Goal: Task Accomplishment & Management: Complete application form

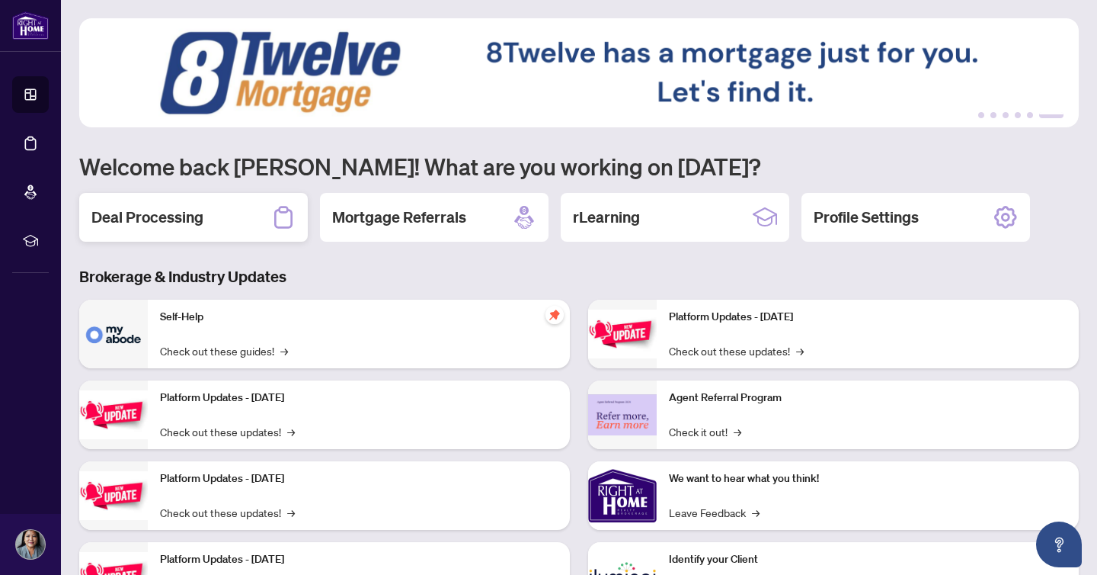
click at [163, 220] on h2 "Deal Processing" at bounding box center [147, 217] width 112 height 21
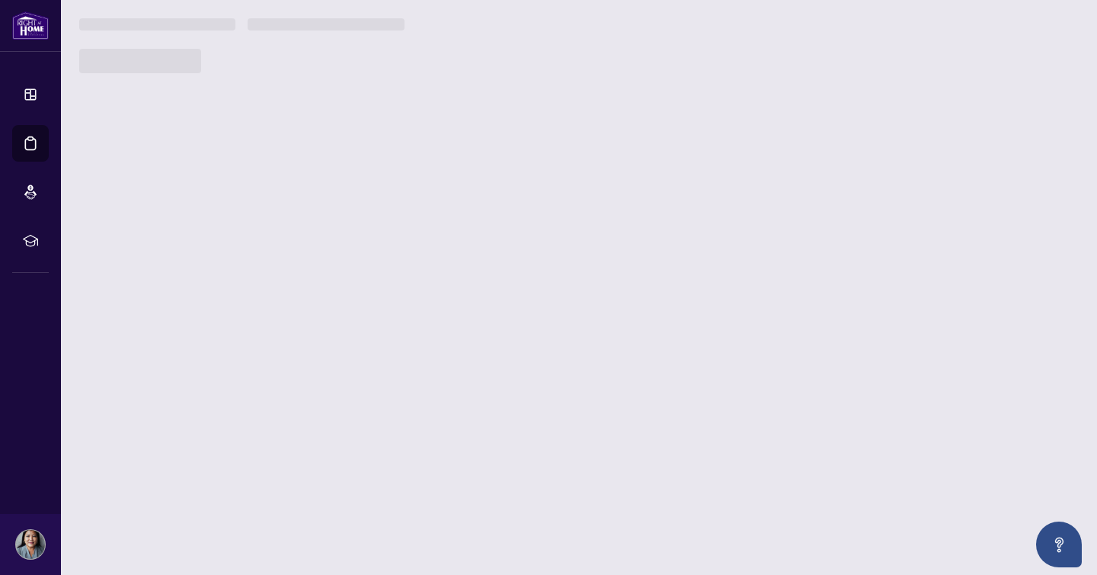
click at [163, 220] on main "1 2 3 4 5 6 Welcome back [PERSON_NAME]! What are you working on [DATE]? Deal Pr…" at bounding box center [579, 287] width 1036 height 575
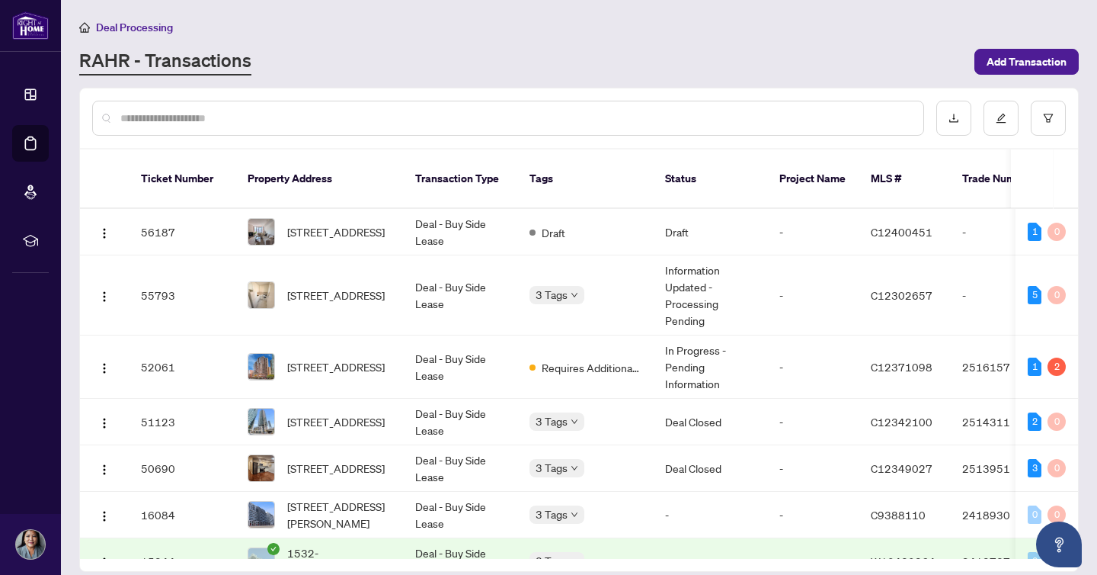
click at [330, 230] on span "[STREET_ADDRESS]" at bounding box center [336, 231] width 98 height 17
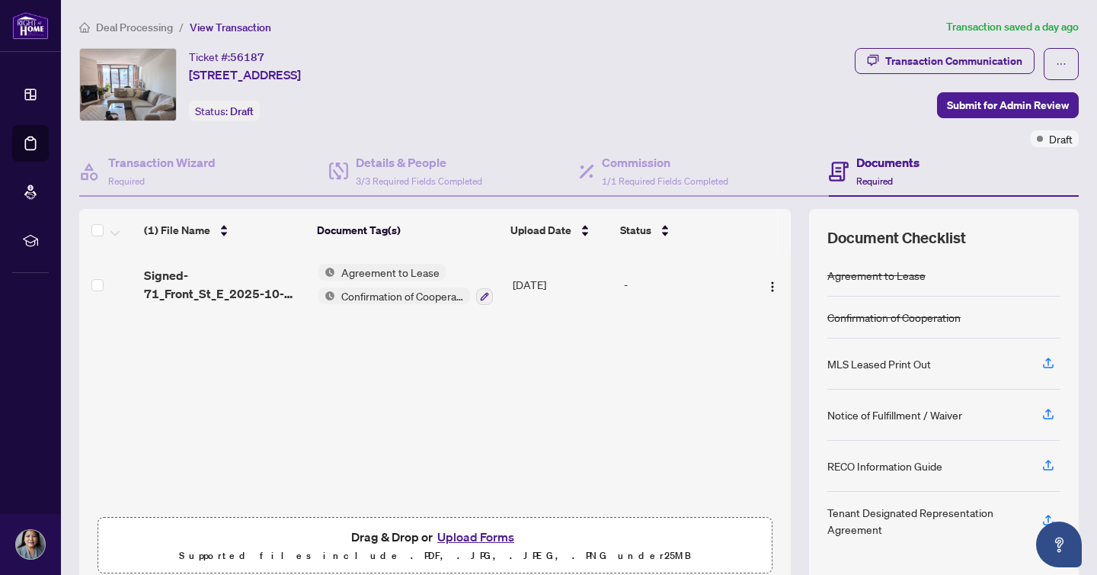
scroll to position [29, 0]
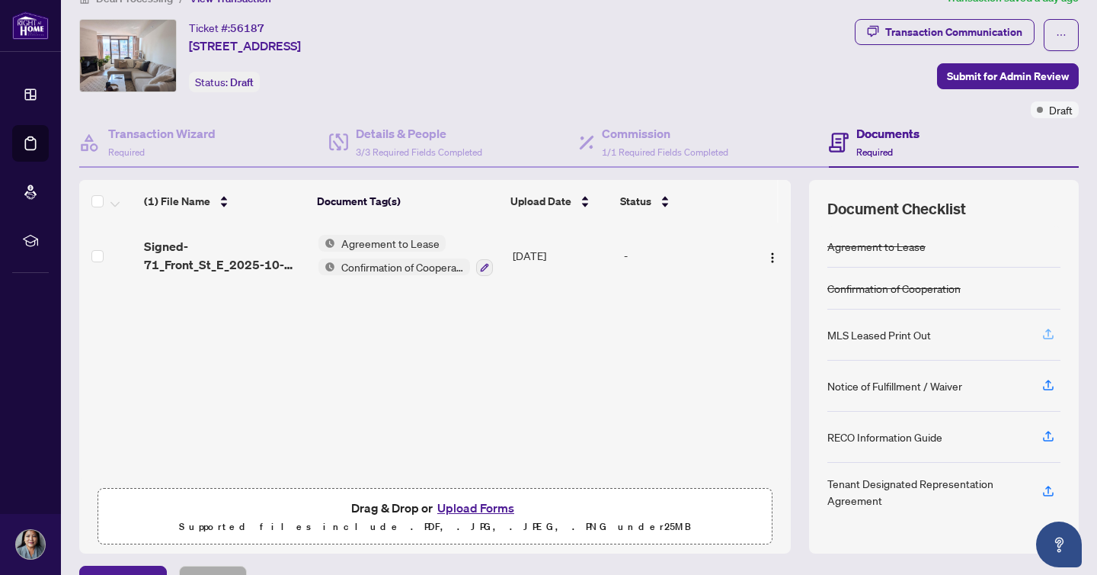
click at [1050, 333] on icon "button" at bounding box center [1049, 334] width 14 height 14
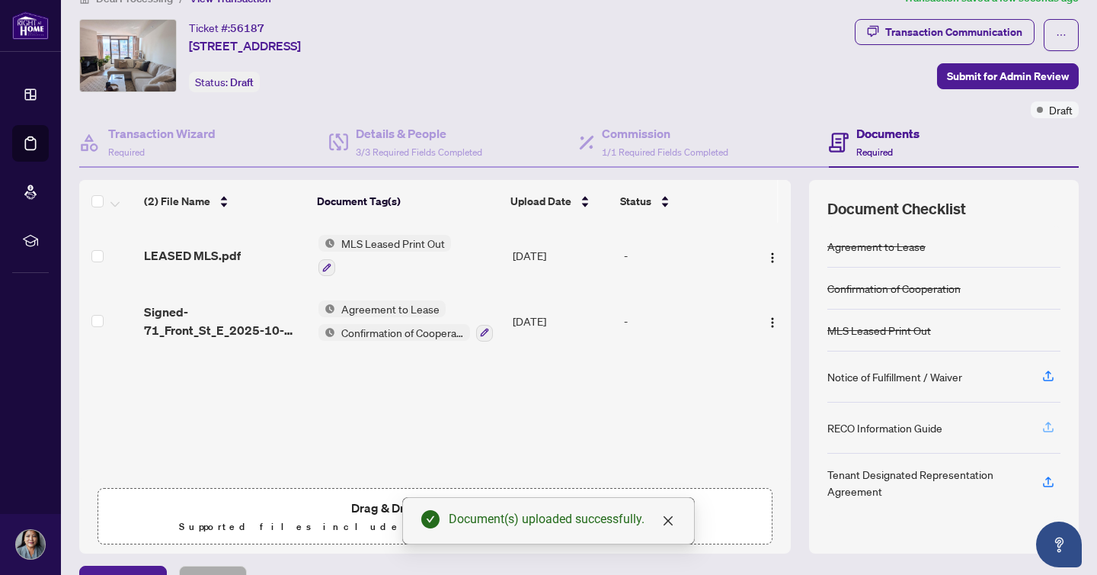
click at [1047, 428] on icon "button" at bounding box center [1049, 427] width 14 height 14
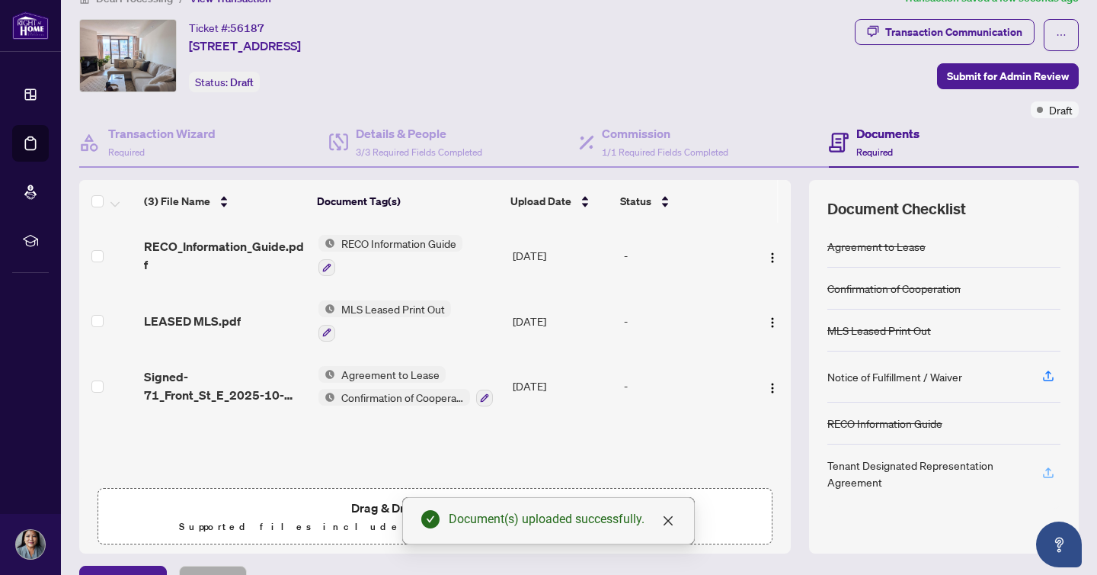
click at [1057, 466] on button "button" at bounding box center [1048, 473] width 24 height 26
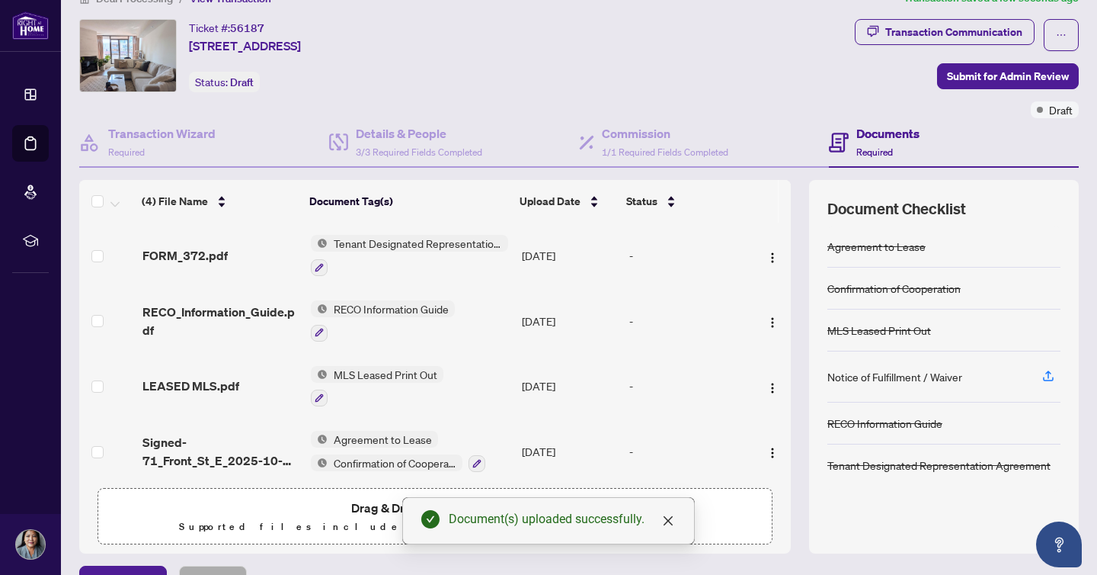
scroll to position [62, 0]
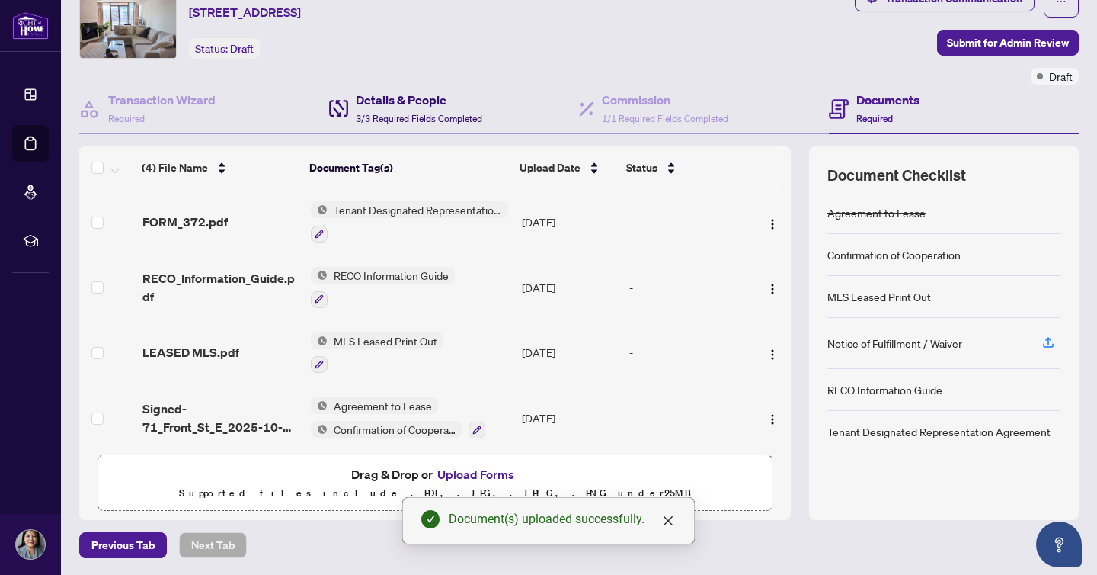
click at [354, 97] on div "Details & People 3/3 Required Fields Completed" at bounding box center [405, 109] width 153 height 36
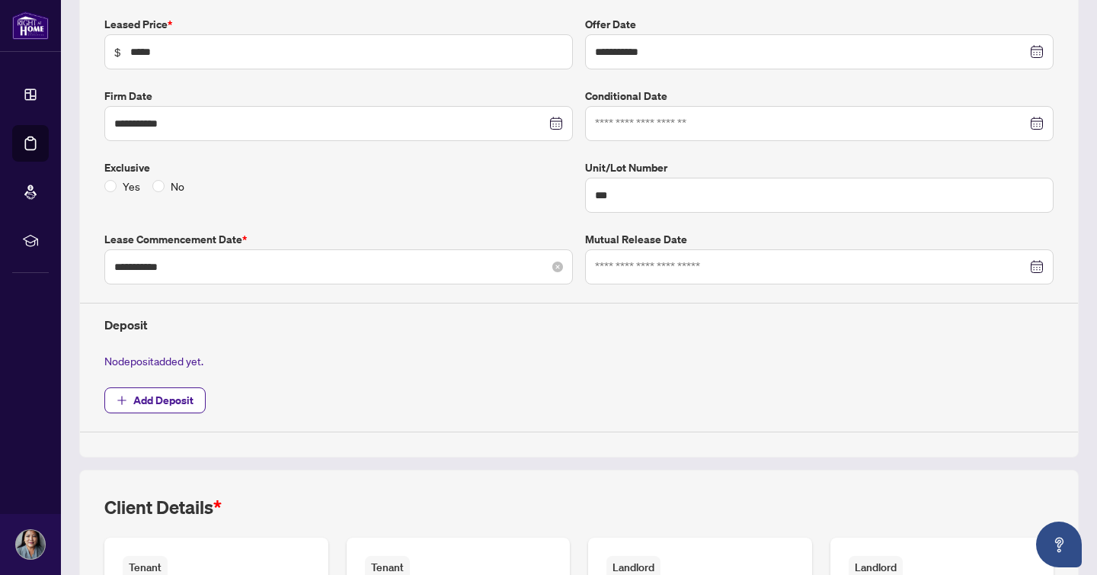
scroll to position [267, 0]
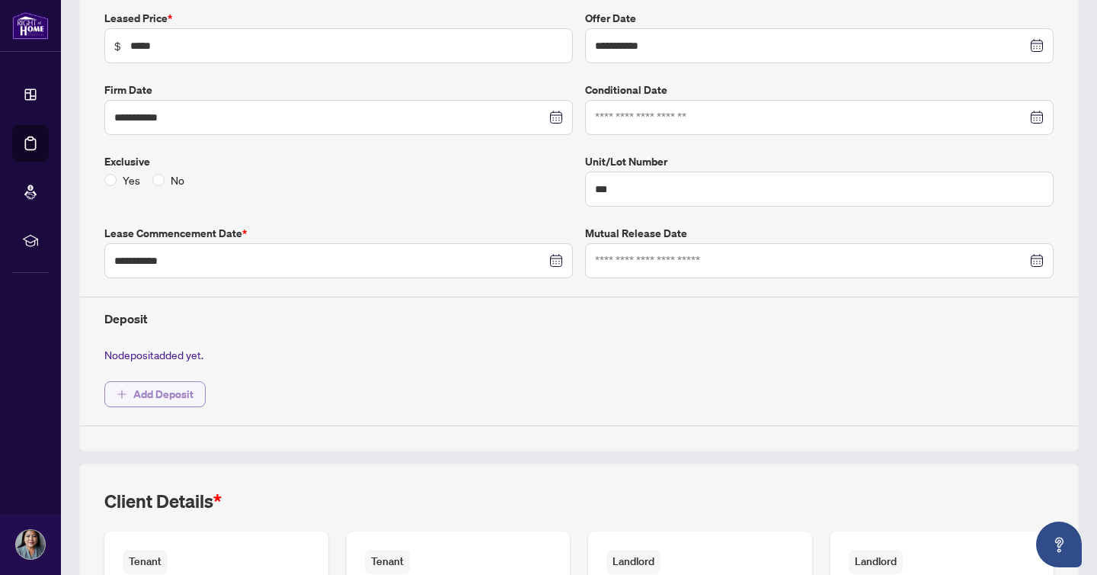
click at [144, 390] on span "Add Deposit" at bounding box center [163, 394] width 60 height 24
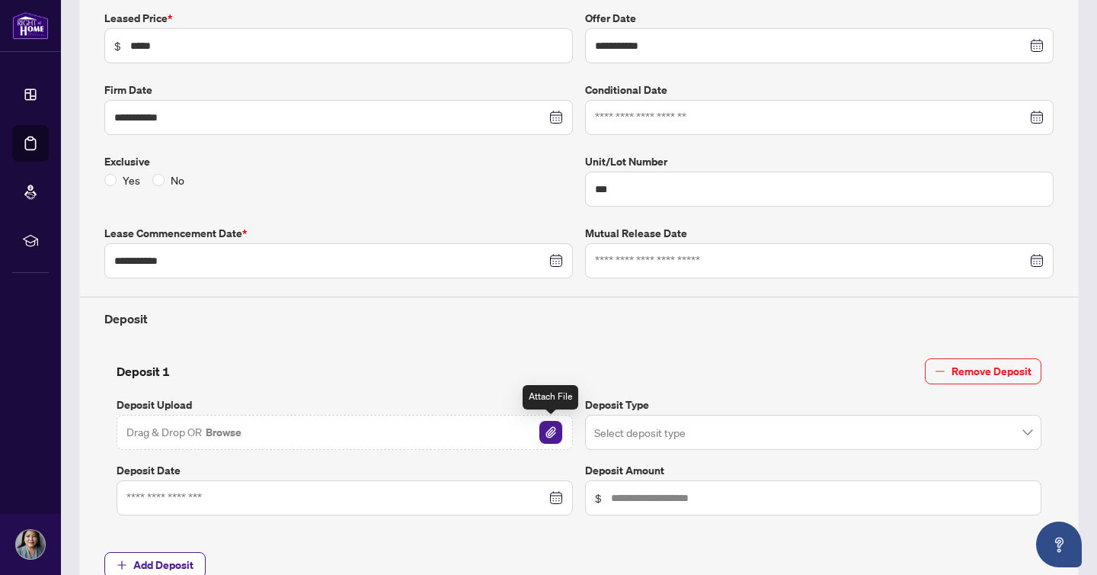
click at [558, 436] on img "button" at bounding box center [551, 432] width 23 height 23
click at [978, 434] on input "search" at bounding box center [806, 435] width 425 height 34
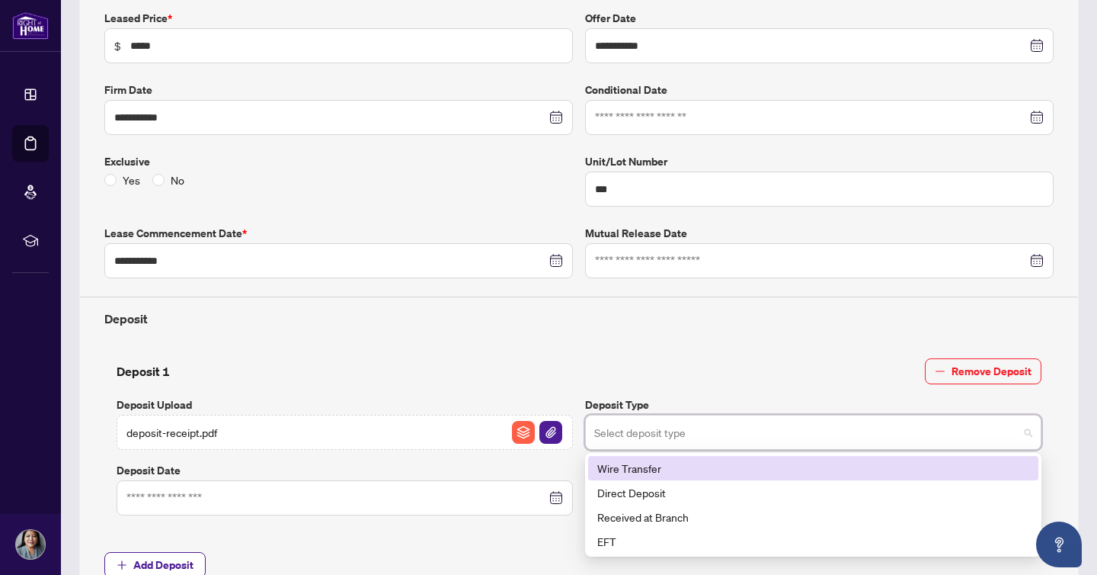
click at [684, 471] on div "Wire Transfer" at bounding box center [814, 468] width 432 height 17
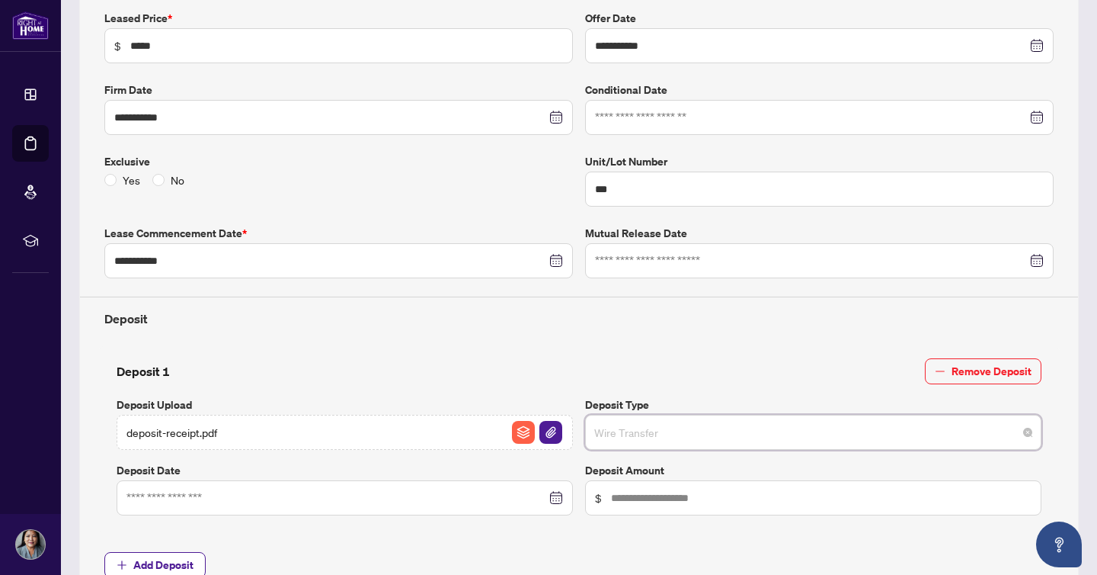
click at [691, 434] on span "Wire Transfer" at bounding box center [813, 432] width 438 height 29
click at [350, 494] on input at bounding box center [337, 497] width 420 height 17
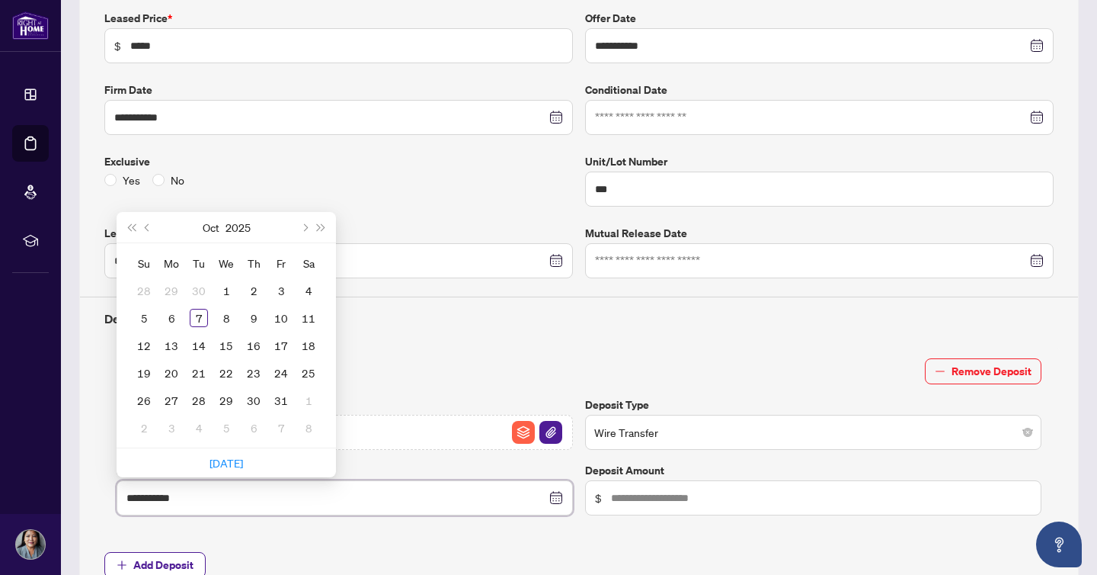
type input "**********"
click at [172, 319] on div "6" at bounding box center [171, 318] width 18 height 18
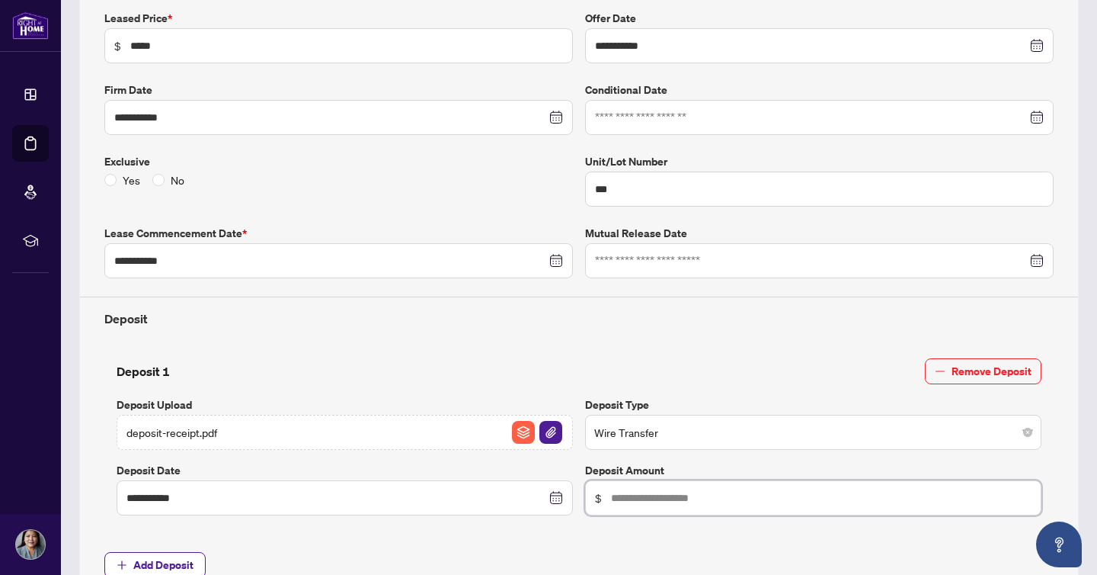
click at [727, 501] on input "text" at bounding box center [821, 497] width 421 height 17
type input "*********"
click at [566, 542] on div "**********" at bounding box center [579, 303] width 962 height 587
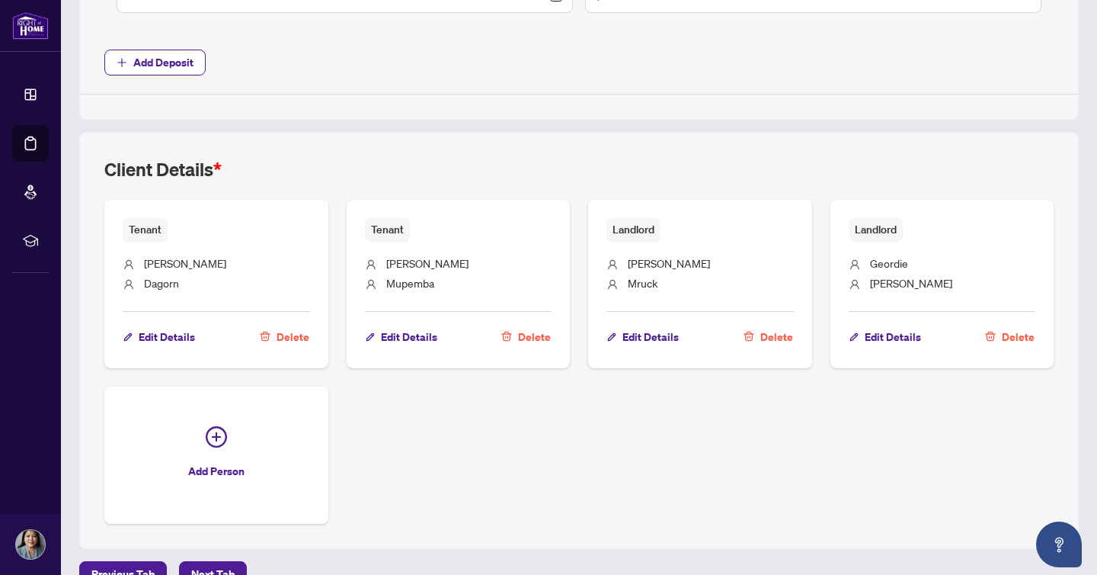
scroll to position [797, 0]
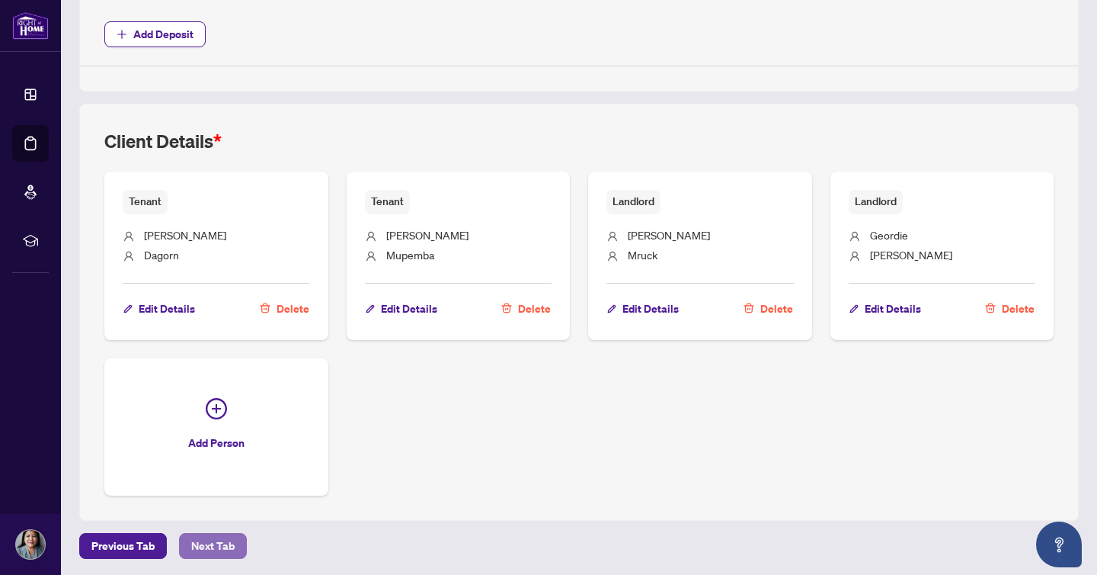
click at [209, 548] on span "Next Tab" at bounding box center [212, 545] width 43 height 24
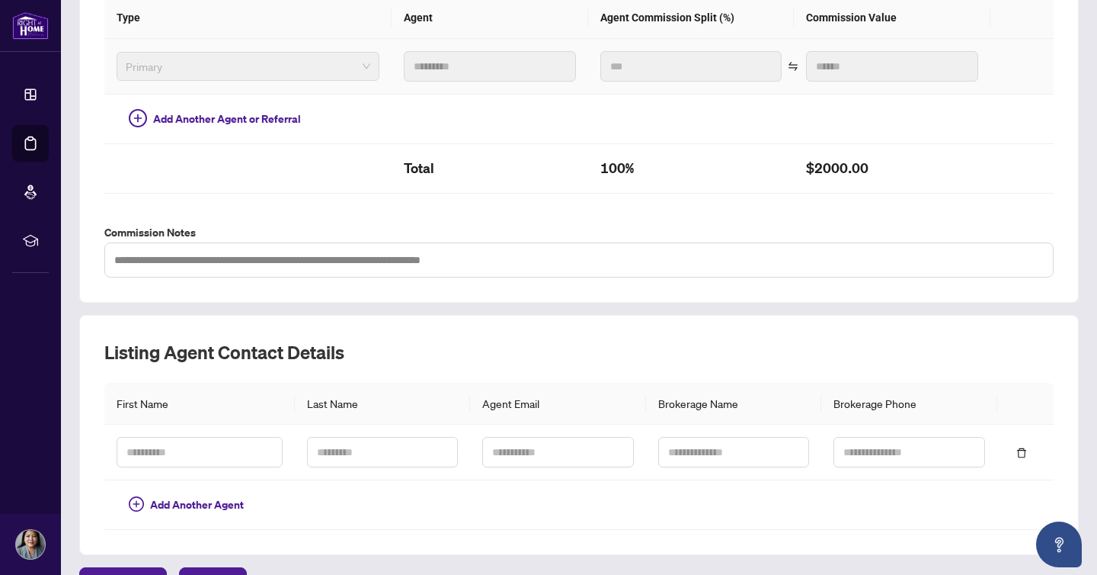
scroll to position [431, 0]
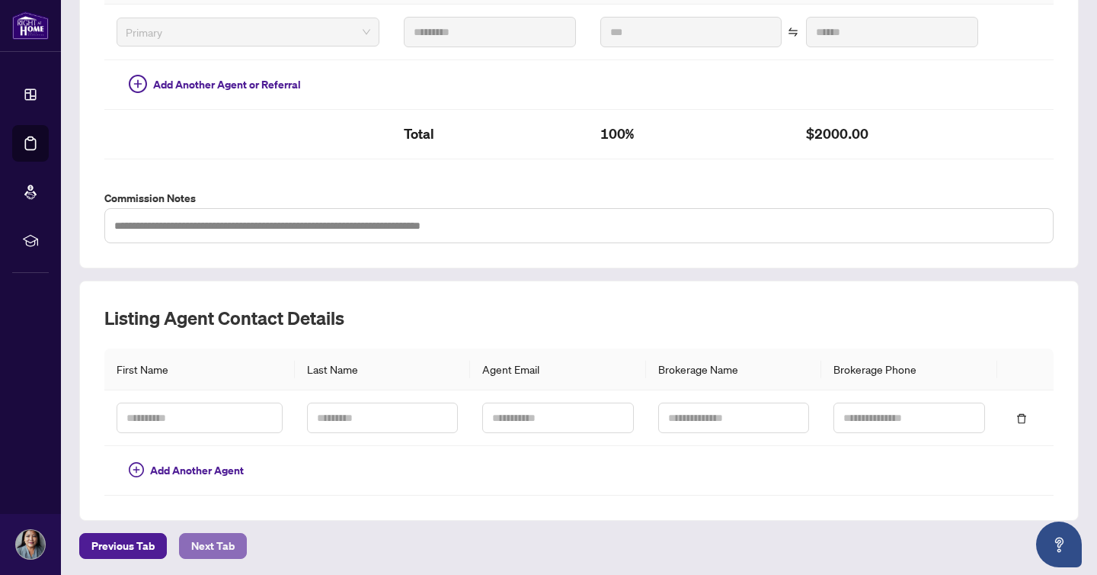
click at [206, 534] on span "Next Tab" at bounding box center [212, 545] width 43 height 24
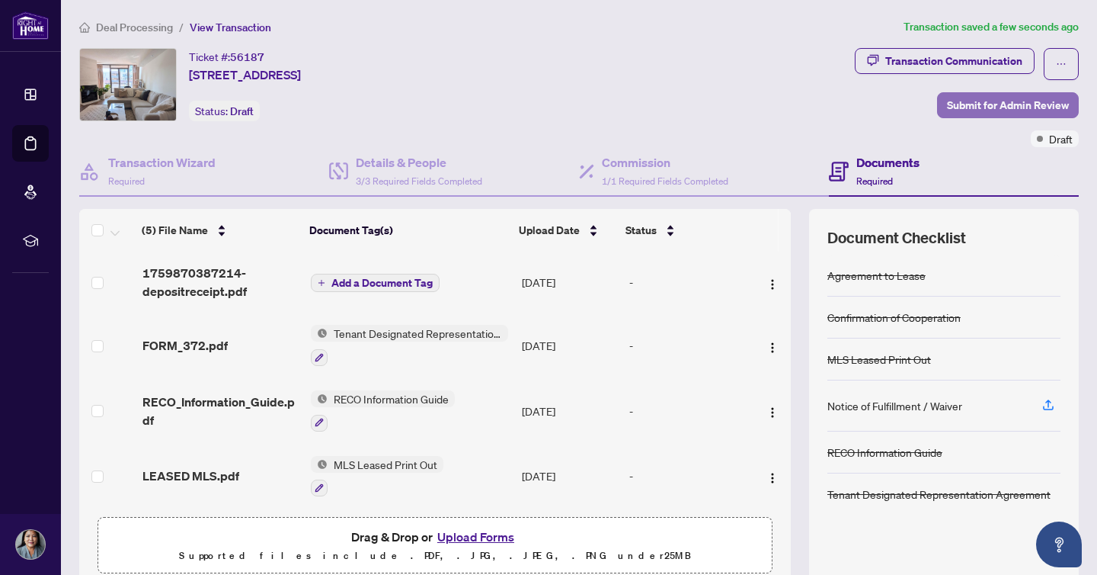
click at [992, 99] on span "Submit for Admin Review" at bounding box center [1008, 105] width 122 height 24
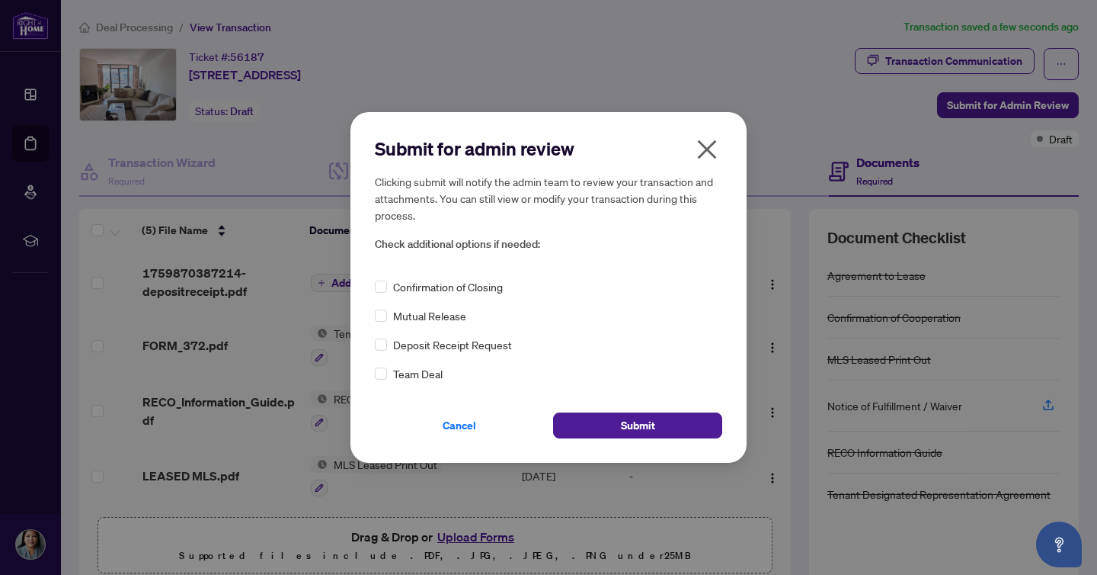
click at [630, 439] on div "Submit for admin review Clicking submit will notify the admin team to review yo…" at bounding box center [549, 287] width 396 height 350
click at [633, 433] on span "Submit" at bounding box center [638, 425] width 34 height 24
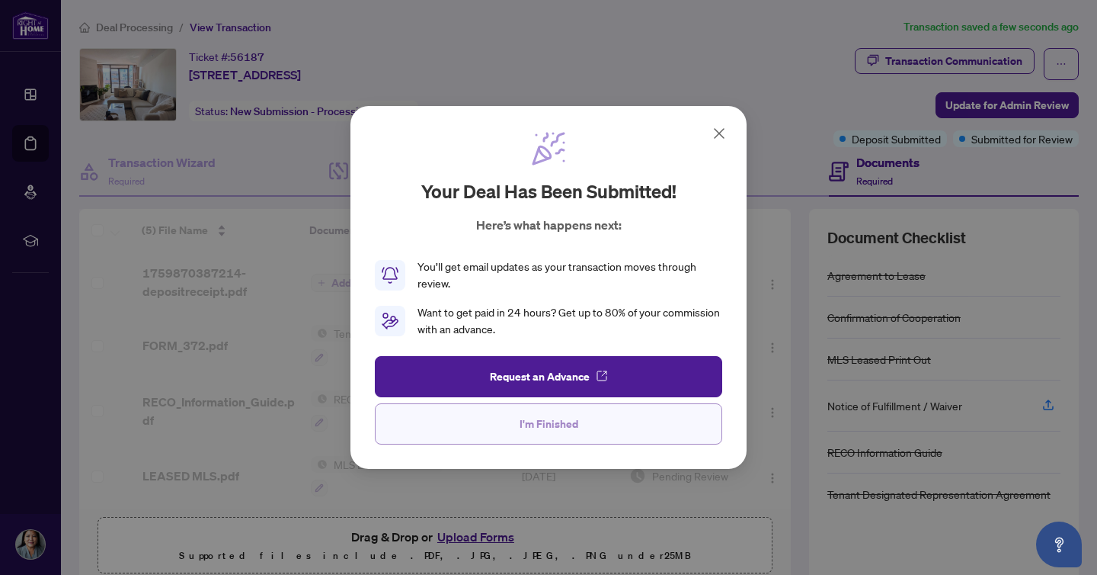
click at [586, 421] on button "I'm Finished" at bounding box center [549, 423] width 348 height 41
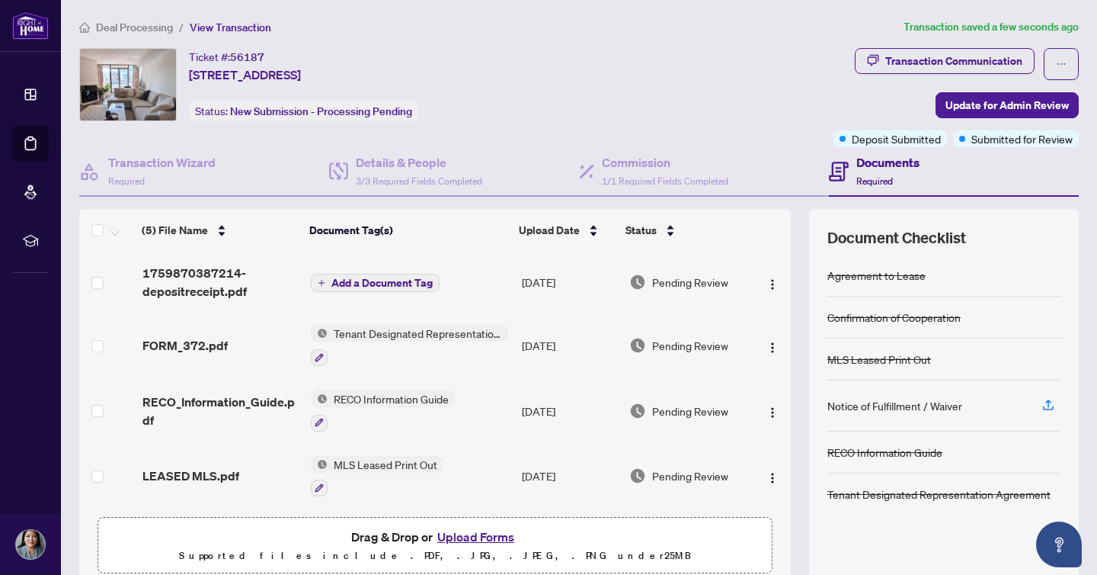
click at [158, 23] on span "Deal Processing" at bounding box center [134, 28] width 77 height 14
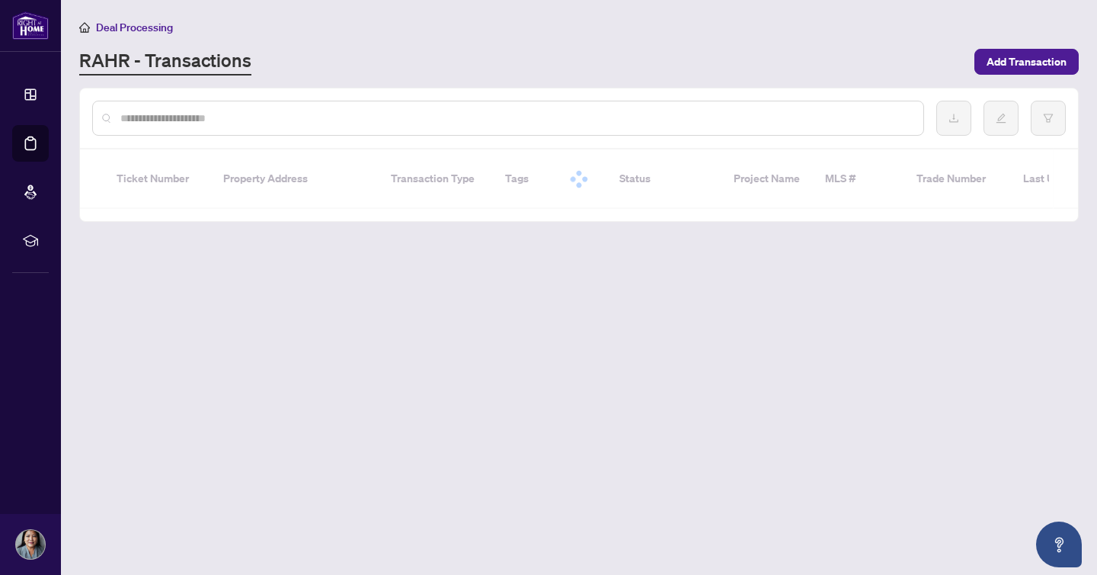
click at [158, 23] on span "Deal Processing" at bounding box center [134, 28] width 77 height 14
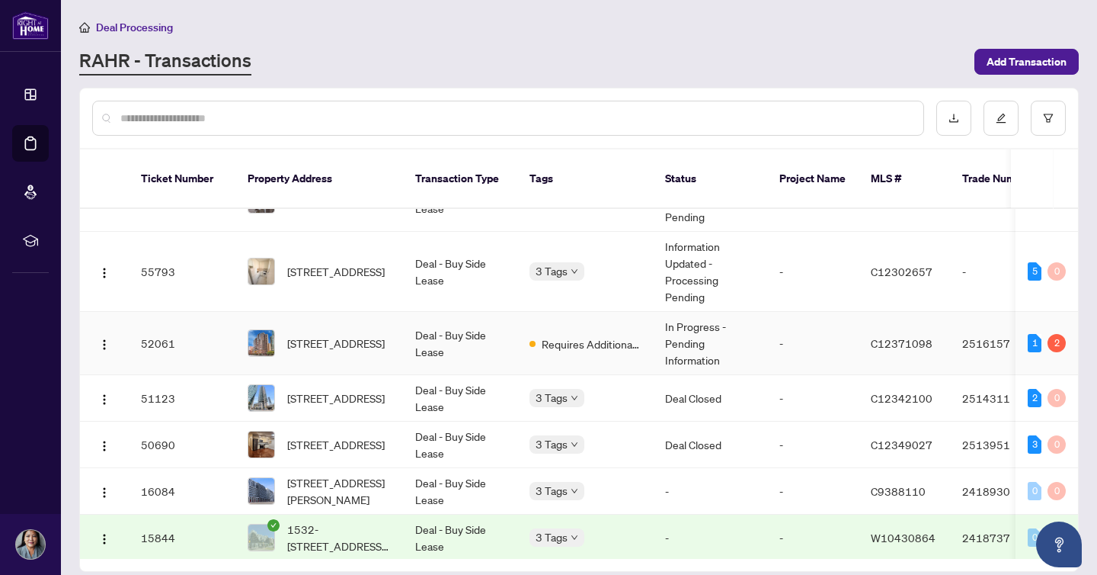
scroll to position [46, 0]
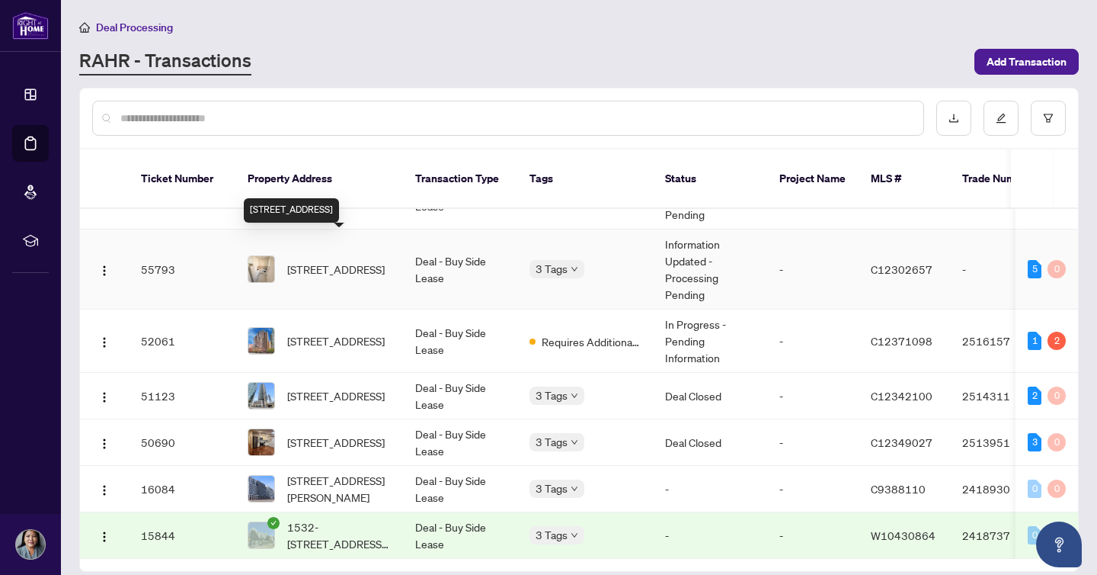
click at [322, 261] on span "[STREET_ADDRESS]" at bounding box center [336, 269] width 98 height 17
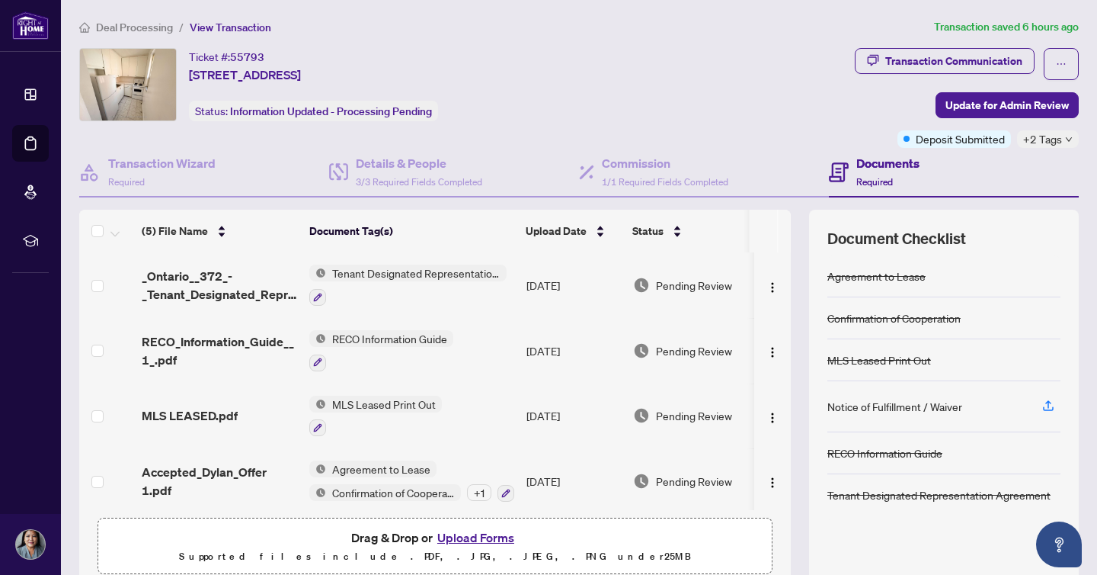
scroll to position [67, 0]
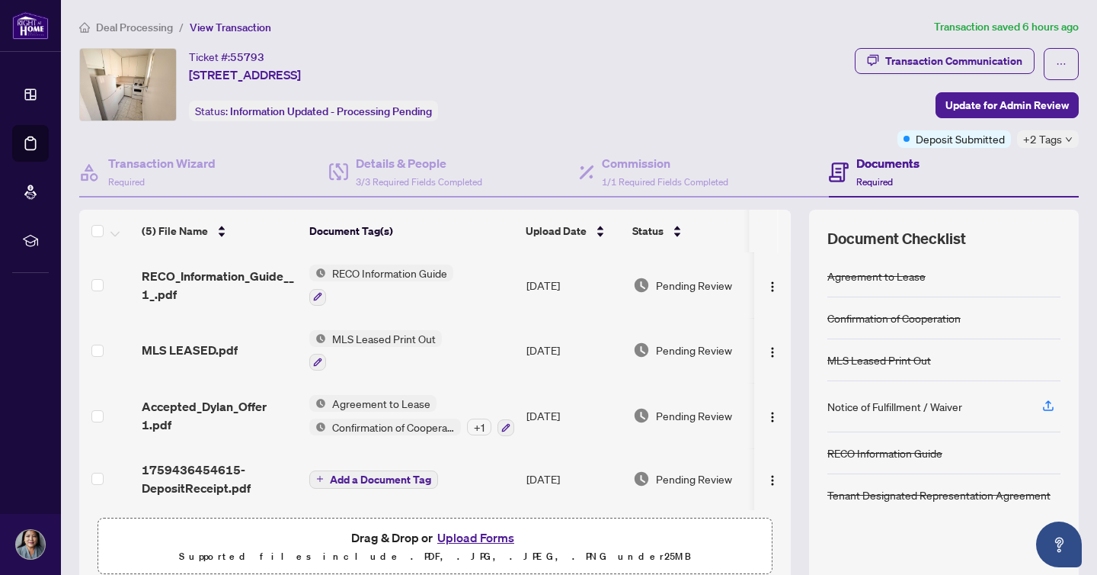
click at [142, 27] on span "Deal Processing" at bounding box center [134, 28] width 77 height 14
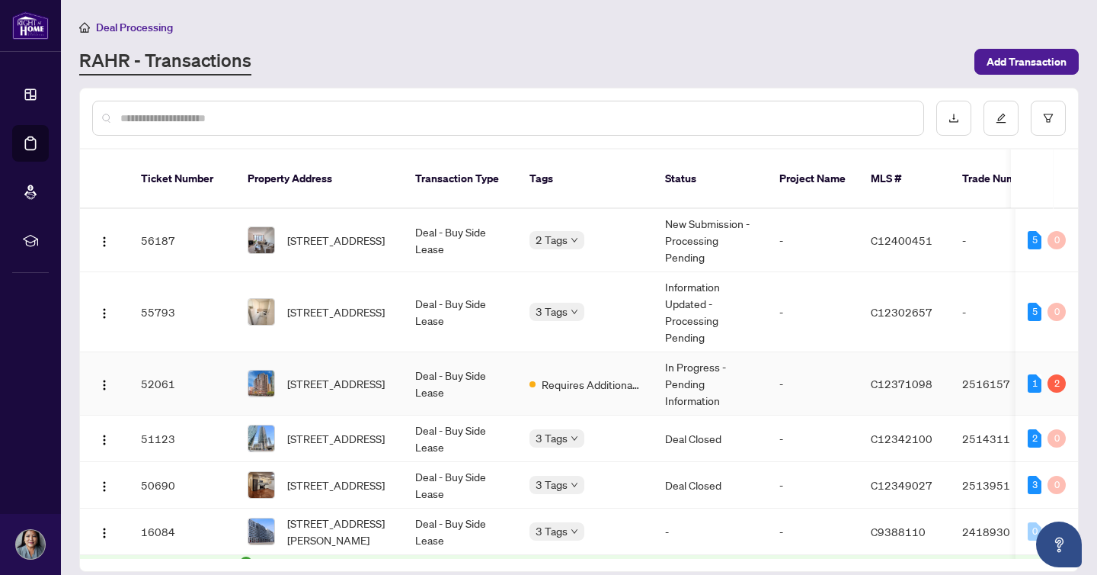
click at [436, 364] on td "Deal - Buy Side Lease" at bounding box center [460, 383] width 114 height 63
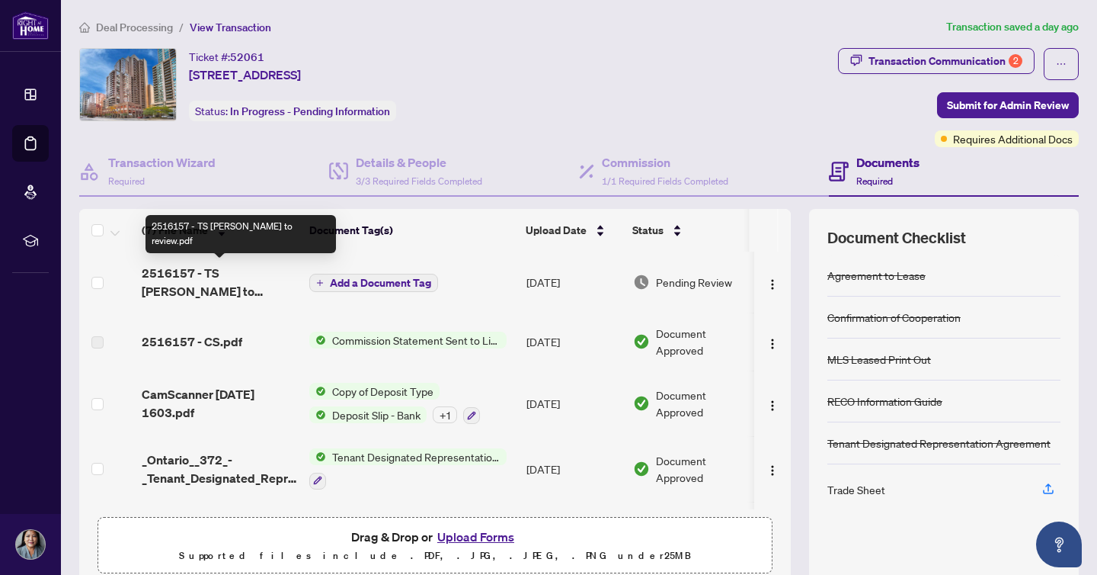
click at [180, 282] on span "2516157 - TS [PERSON_NAME] to review.pdf" at bounding box center [219, 282] width 155 height 37
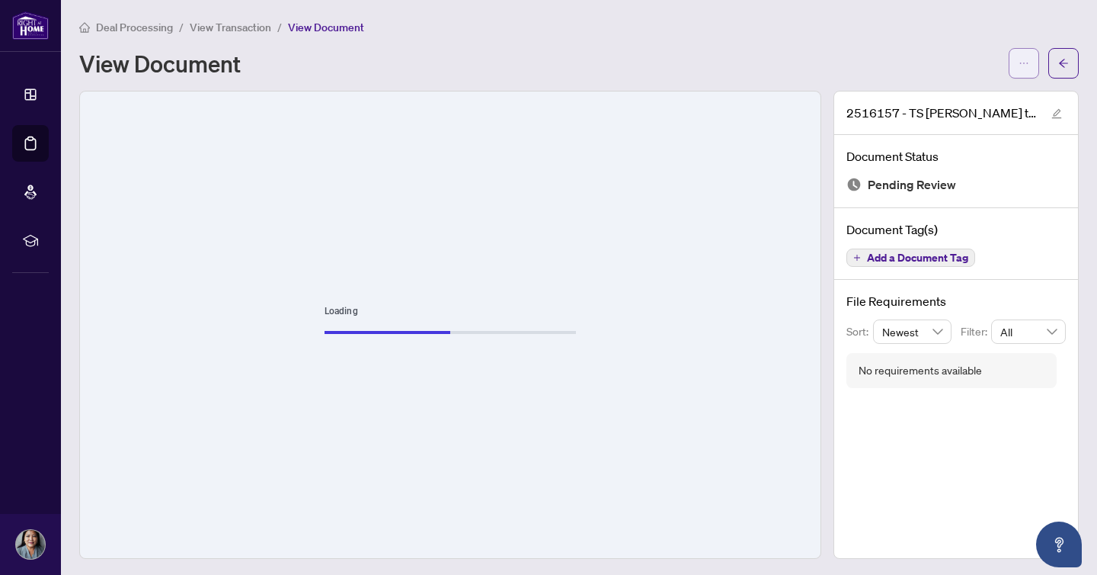
click at [1020, 67] on icon "ellipsis" at bounding box center [1024, 63] width 11 height 11
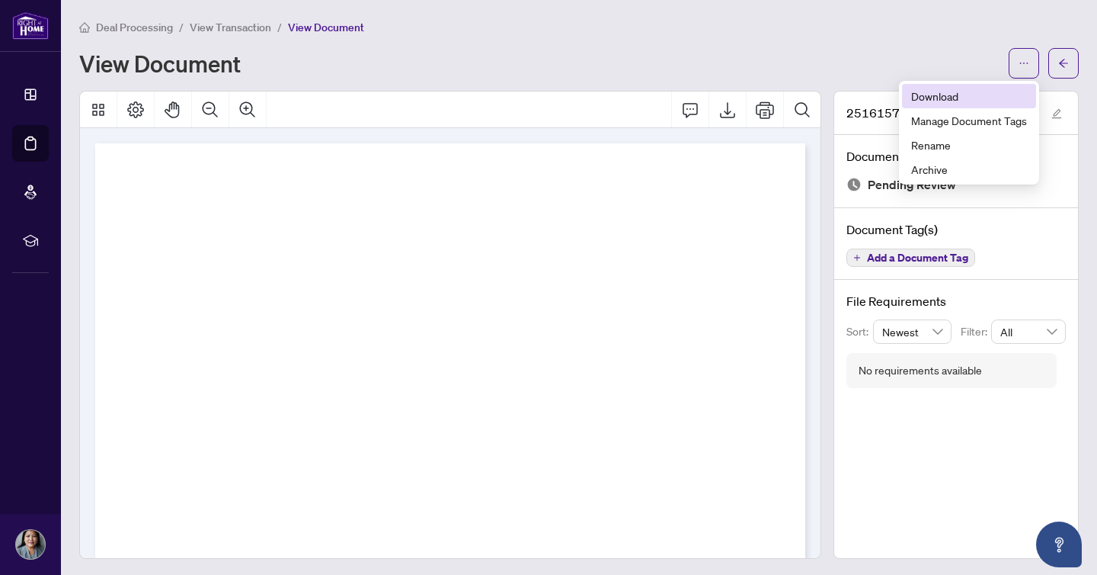
click at [957, 91] on span "Download" at bounding box center [970, 96] width 116 height 17
drag, startPoint x: 674, startPoint y: 188, endPoint x: 733, endPoint y: 187, distance: 59.5
click at [215, 23] on span "View Transaction" at bounding box center [231, 28] width 82 height 14
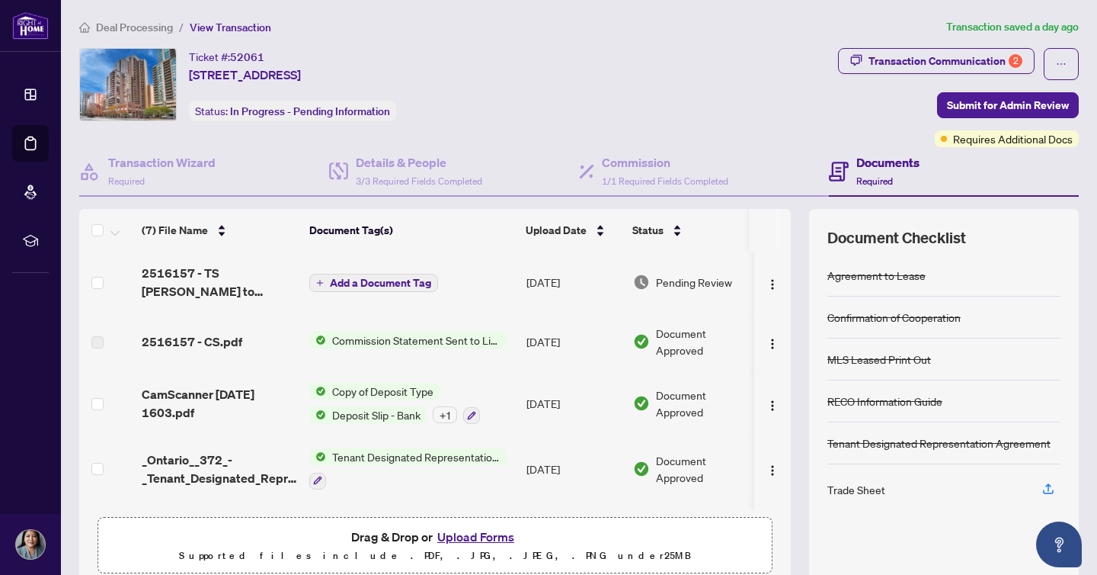
click at [135, 24] on span "Deal Processing" at bounding box center [134, 28] width 77 height 14
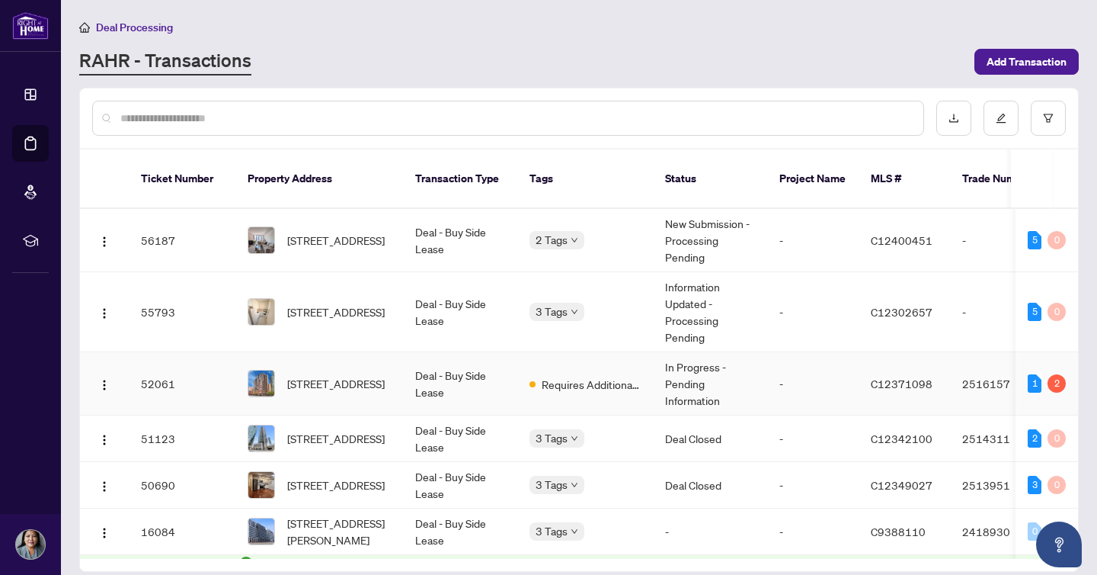
scroll to position [13, 0]
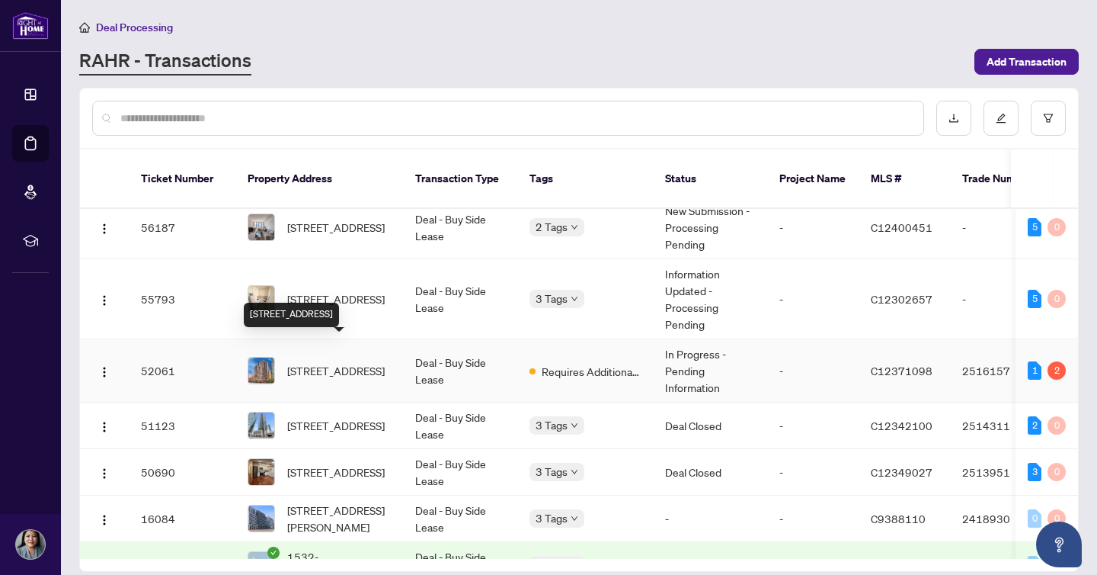
click at [328, 362] on span "[STREET_ADDRESS]" at bounding box center [336, 370] width 98 height 17
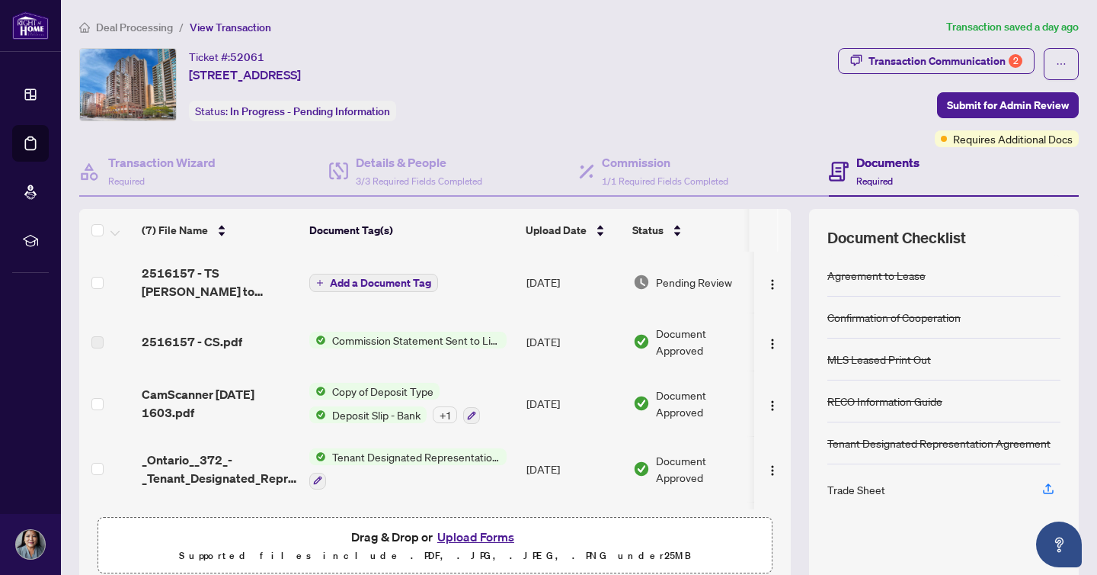
click at [475, 533] on button "Upload Forms" at bounding box center [476, 537] width 86 height 20
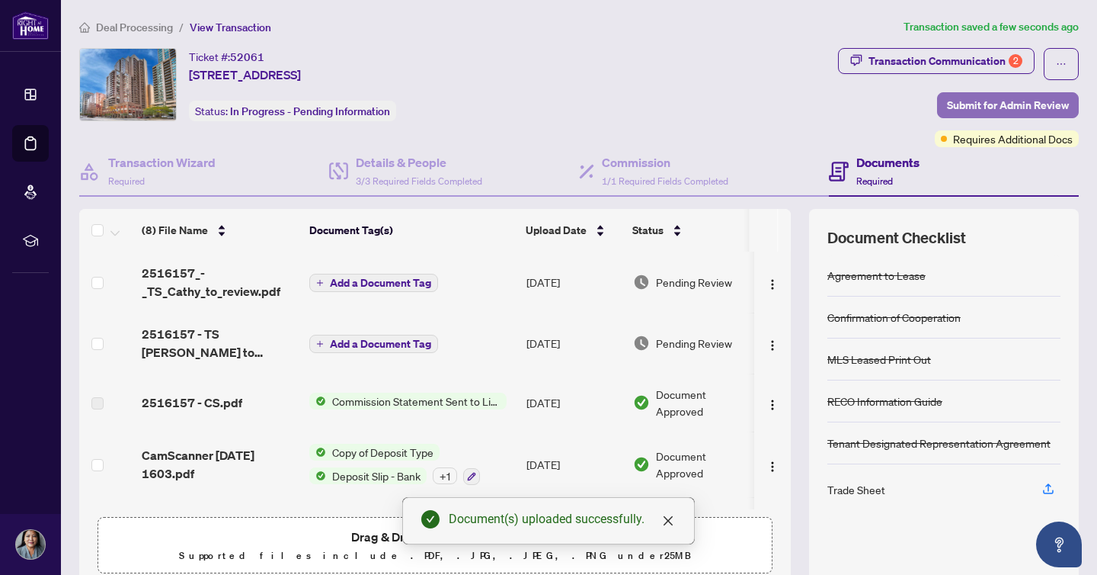
click at [971, 104] on span "Submit for Admin Review" at bounding box center [1008, 105] width 122 height 24
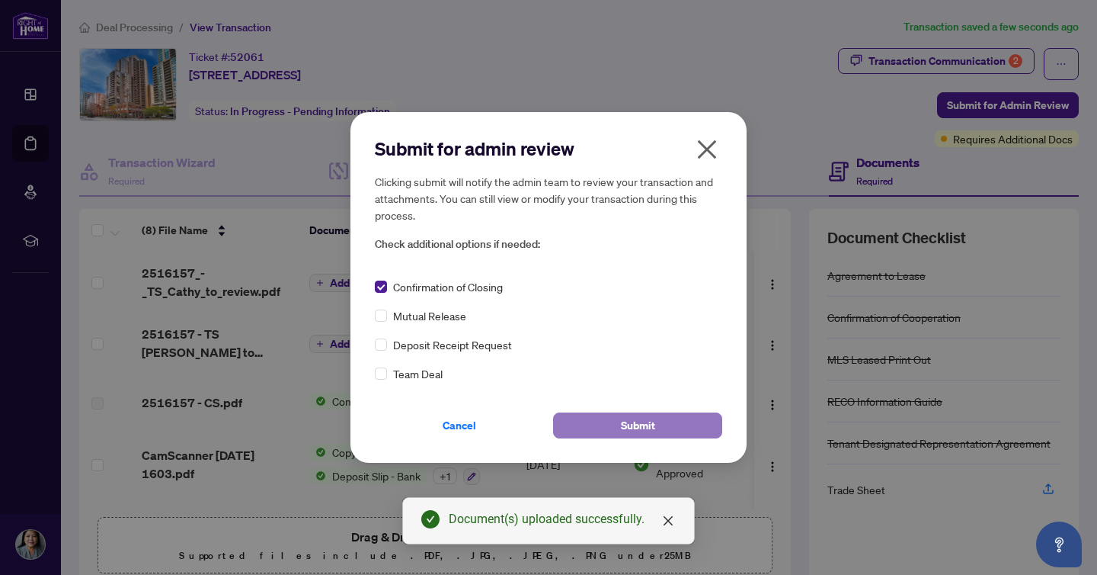
click at [675, 430] on button "Submit" at bounding box center [637, 425] width 169 height 26
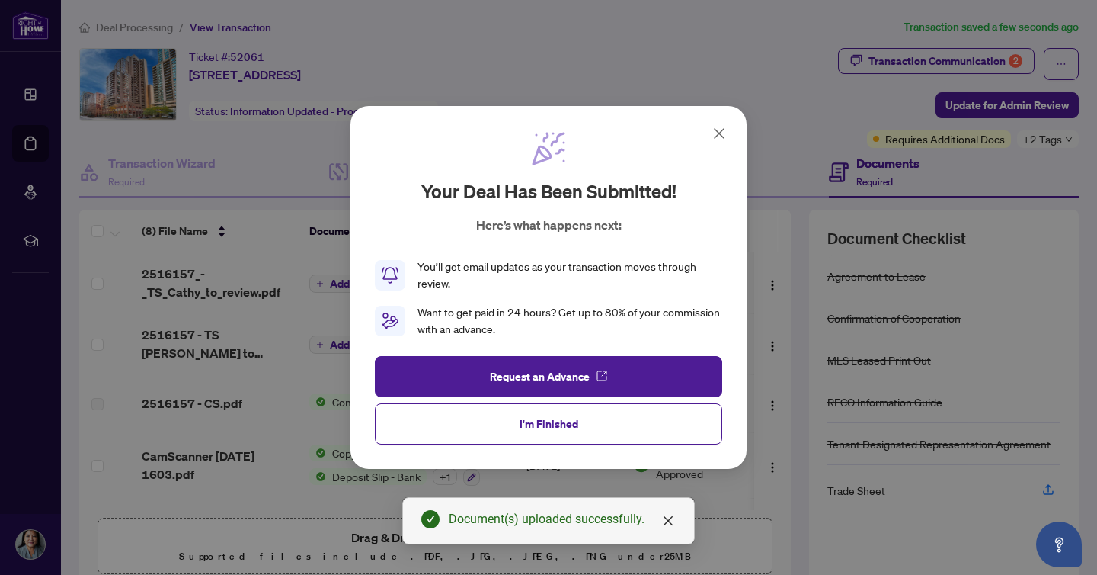
drag, startPoint x: 583, startPoint y: 421, endPoint x: 599, endPoint y: 378, distance: 46.3
click at [579, 419] on button "I'm Finished" at bounding box center [549, 423] width 348 height 41
